Goal: Task Accomplishment & Management: Manage account settings

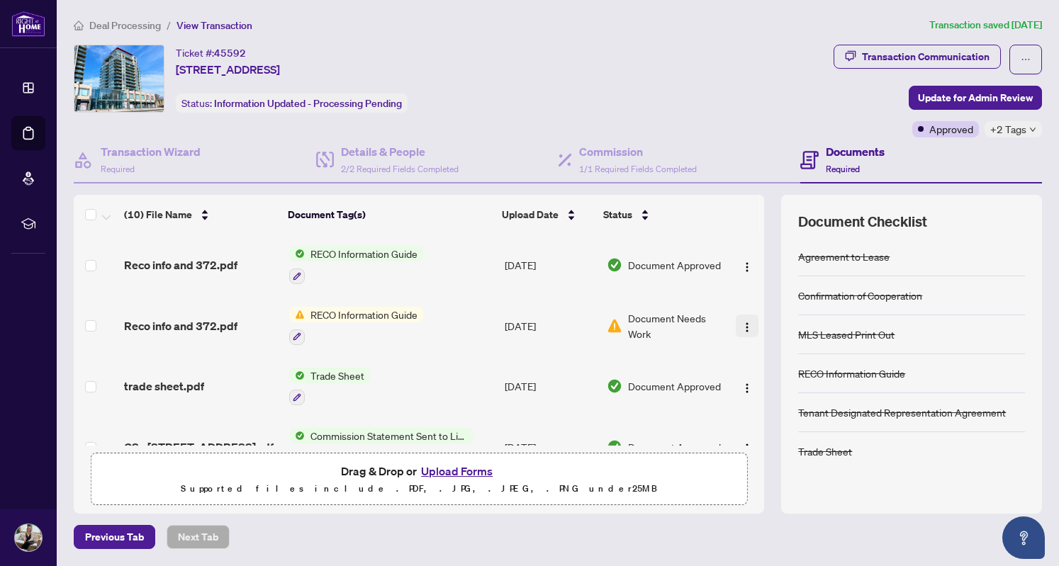
click at [741, 326] on img "button" at bounding box center [746, 327] width 11 height 11
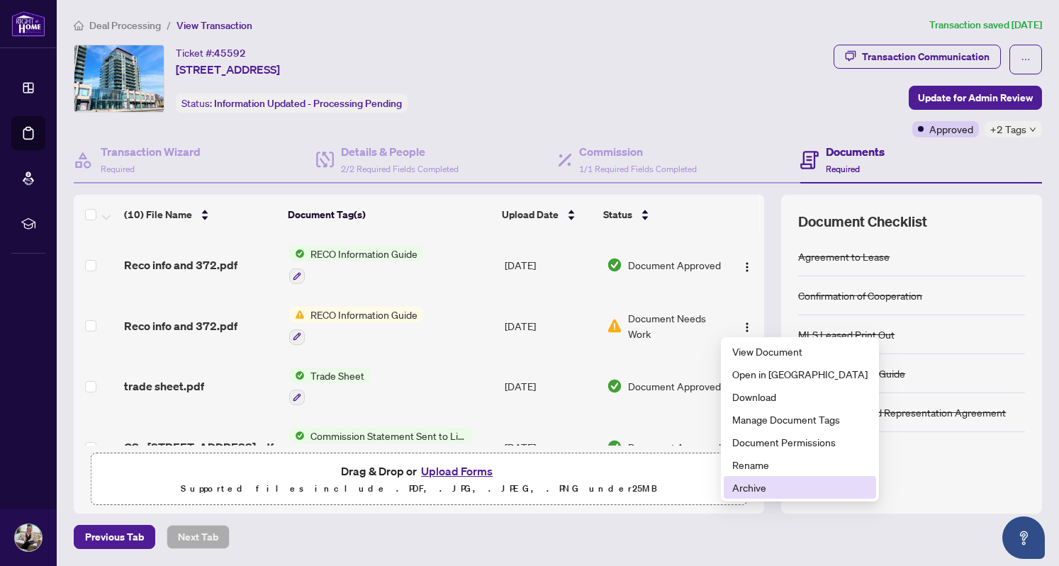
click at [765, 485] on span "Archive" at bounding box center [799, 488] width 135 height 16
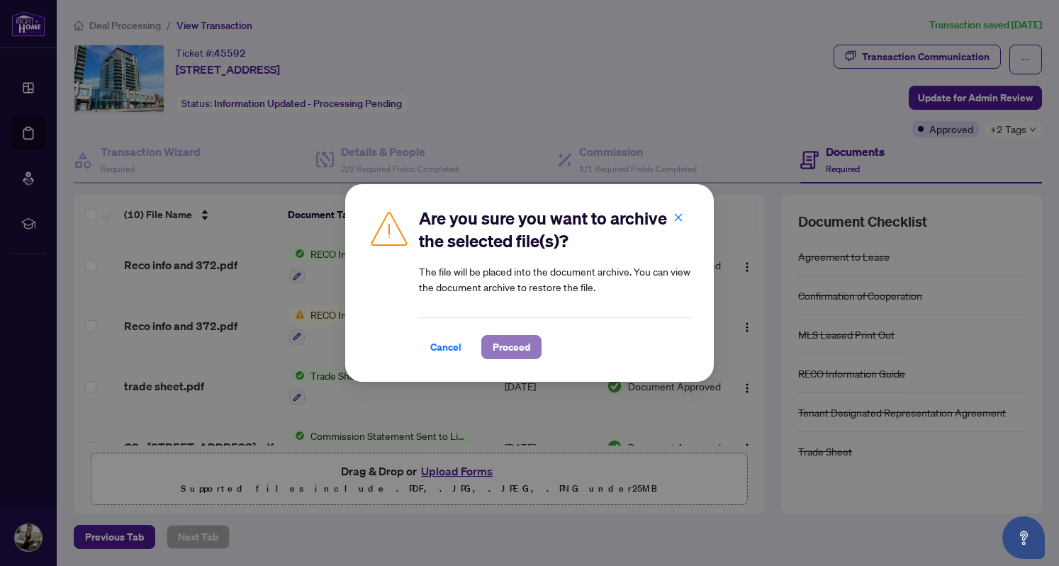
click at [533, 348] on button "Proceed" at bounding box center [511, 347] width 60 height 24
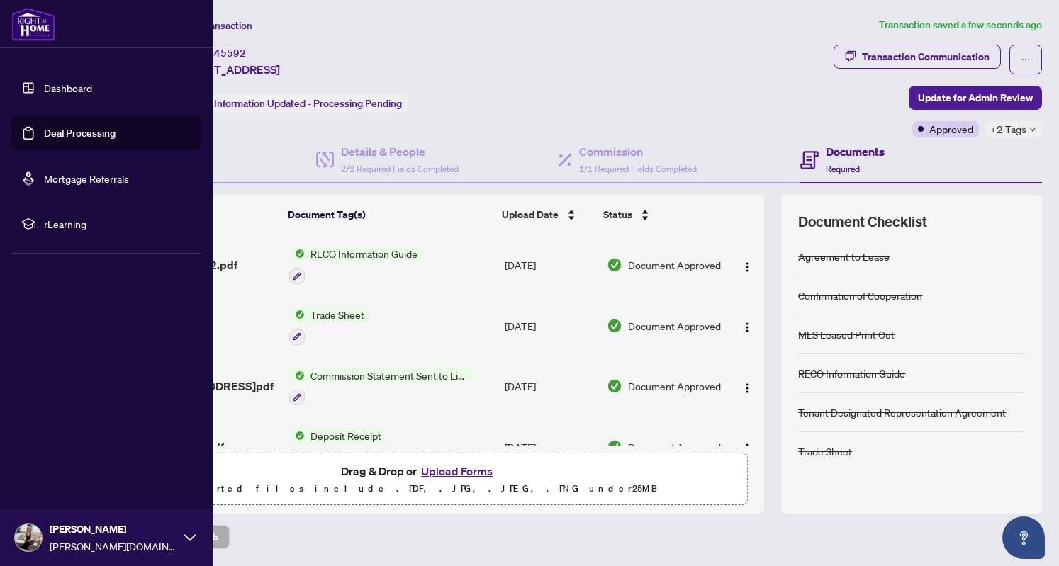
click at [66, 131] on link "Deal Processing" at bounding box center [80, 133] width 72 height 13
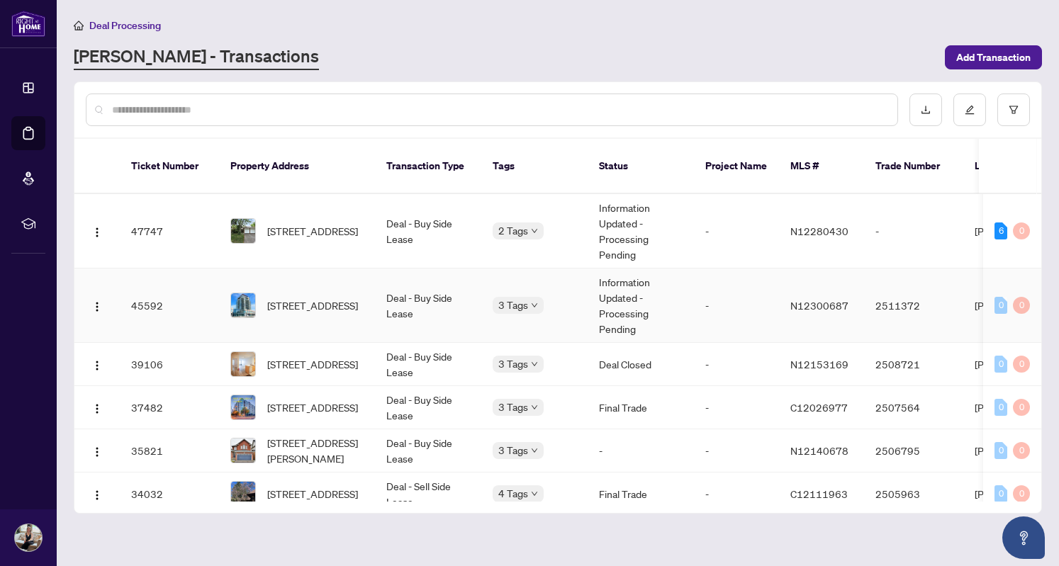
click at [410, 305] on td "Deal - Buy Side Lease" at bounding box center [428, 306] width 106 height 74
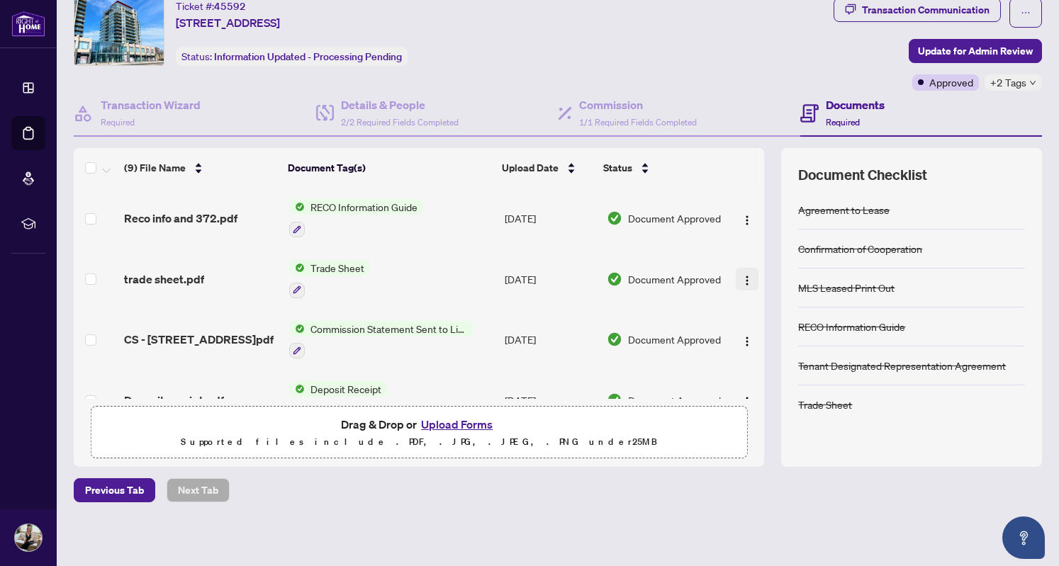
click at [736, 279] on button "button" at bounding box center [747, 279] width 23 height 23
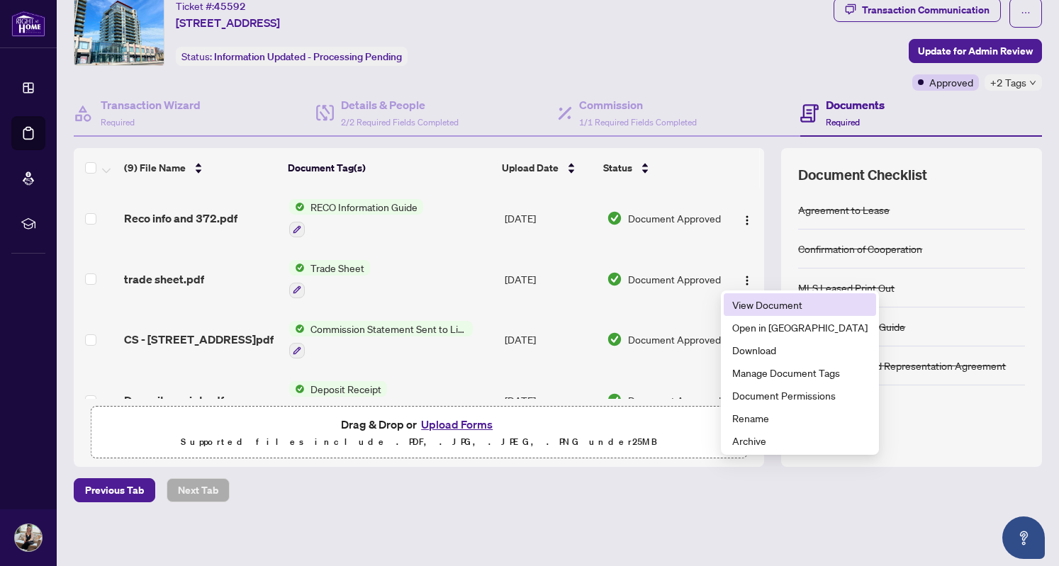
click at [751, 308] on span "View Document" at bounding box center [799, 305] width 135 height 16
